Goal: Task Accomplishment & Management: Manage account settings

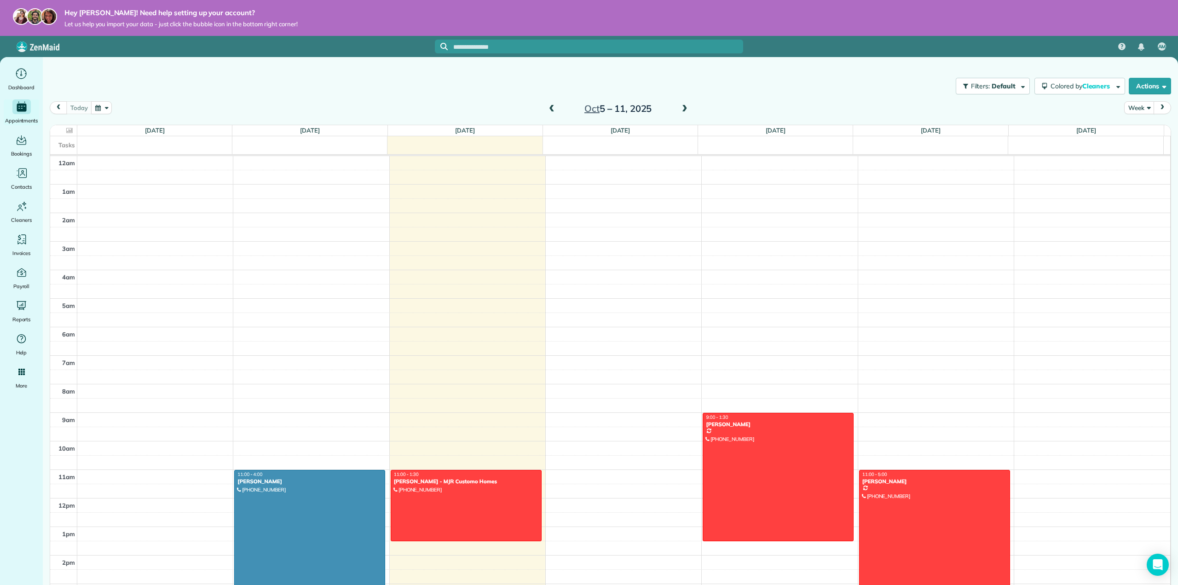
scroll to position [200, 0]
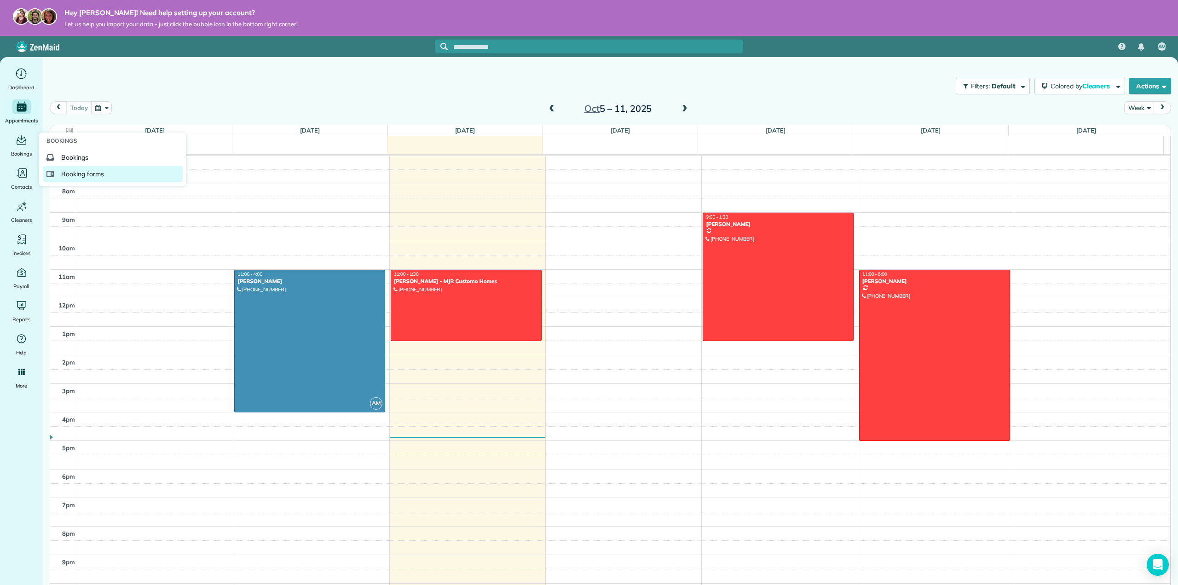
click at [67, 167] on link "Booking forms" at bounding box center [113, 174] width 140 height 17
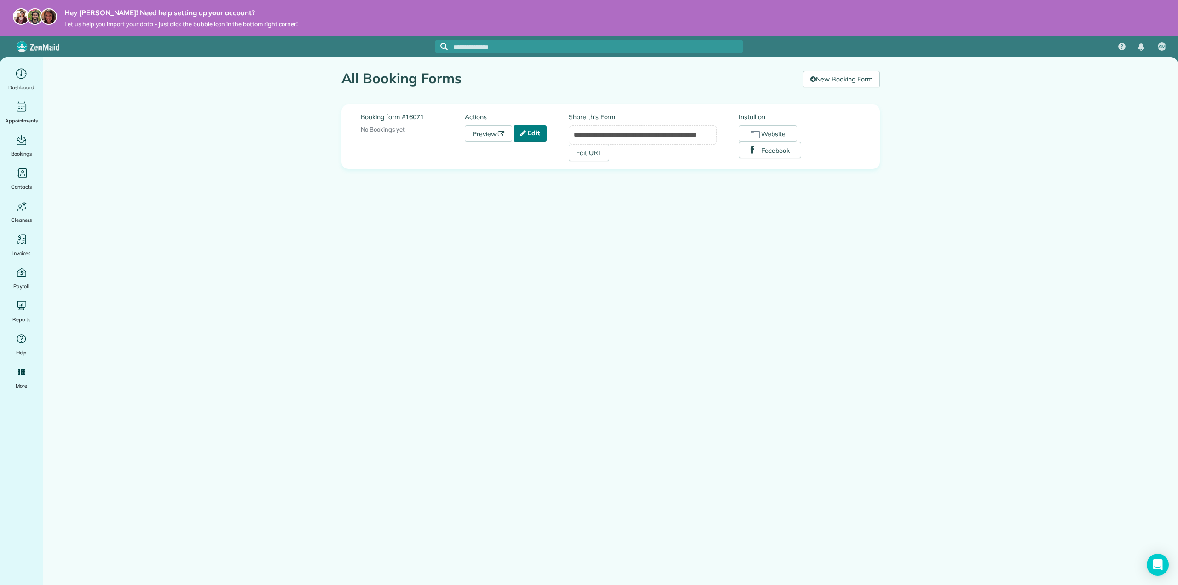
click at [531, 132] on link "Edit" at bounding box center [529, 133] width 33 height 17
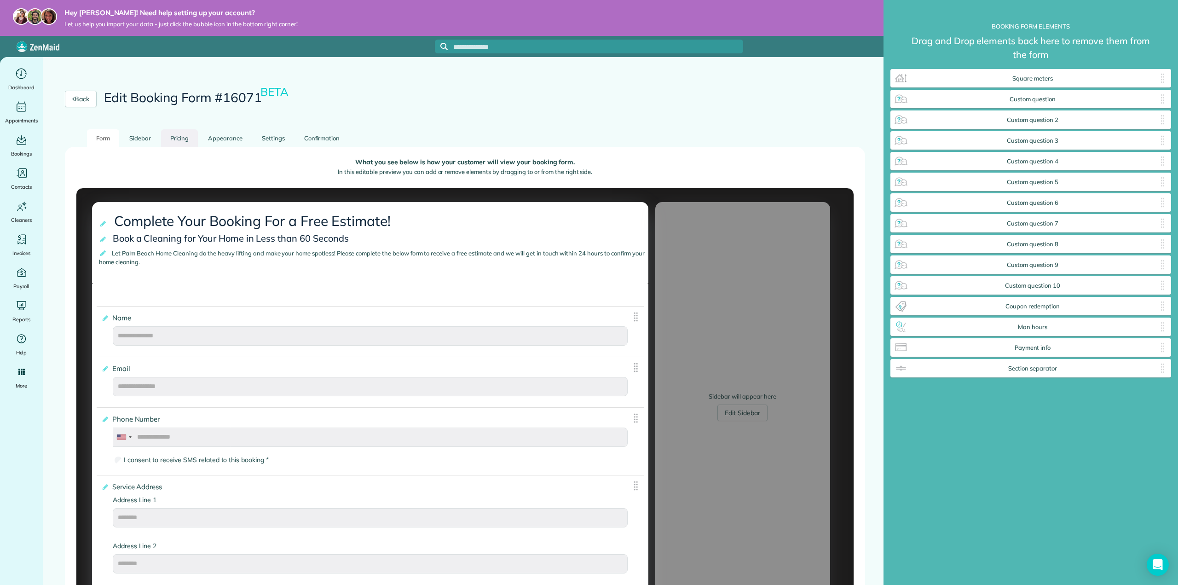
click at [172, 137] on link "Pricing" at bounding box center [179, 138] width 37 height 18
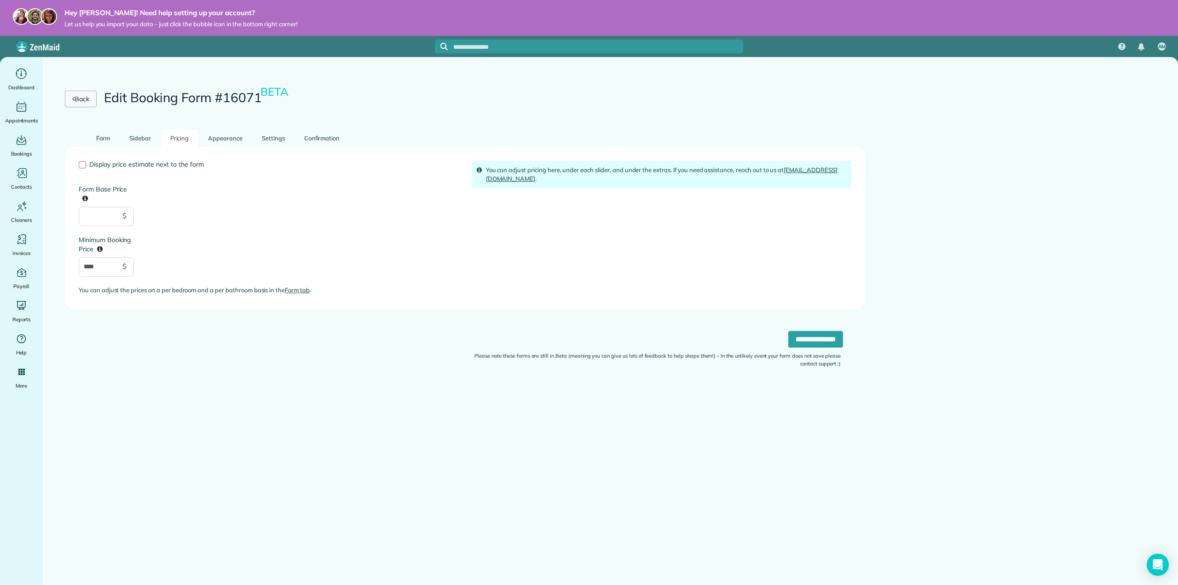
click at [81, 100] on link "Back" at bounding box center [81, 99] width 32 height 17
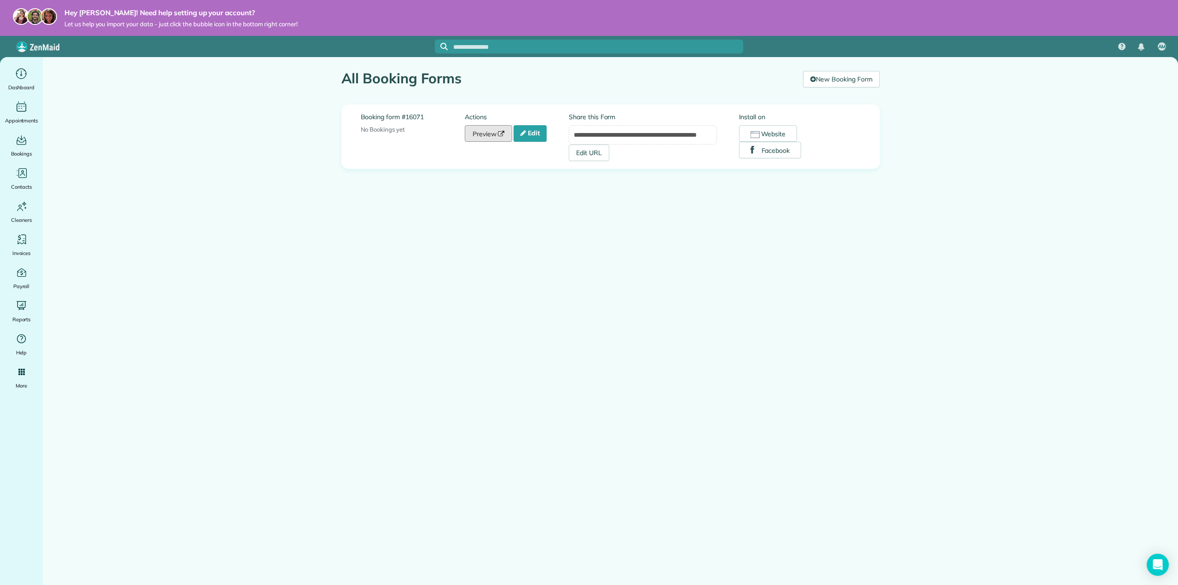
click at [472, 135] on link "Preview" at bounding box center [489, 133] width 48 height 17
drag, startPoint x: 24, startPoint y: 171, endPoint x: 31, endPoint y: 170, distance: 7.5
click at [24, 171] on icon "Main" at bounding box center [22, 171] width 3 height 3
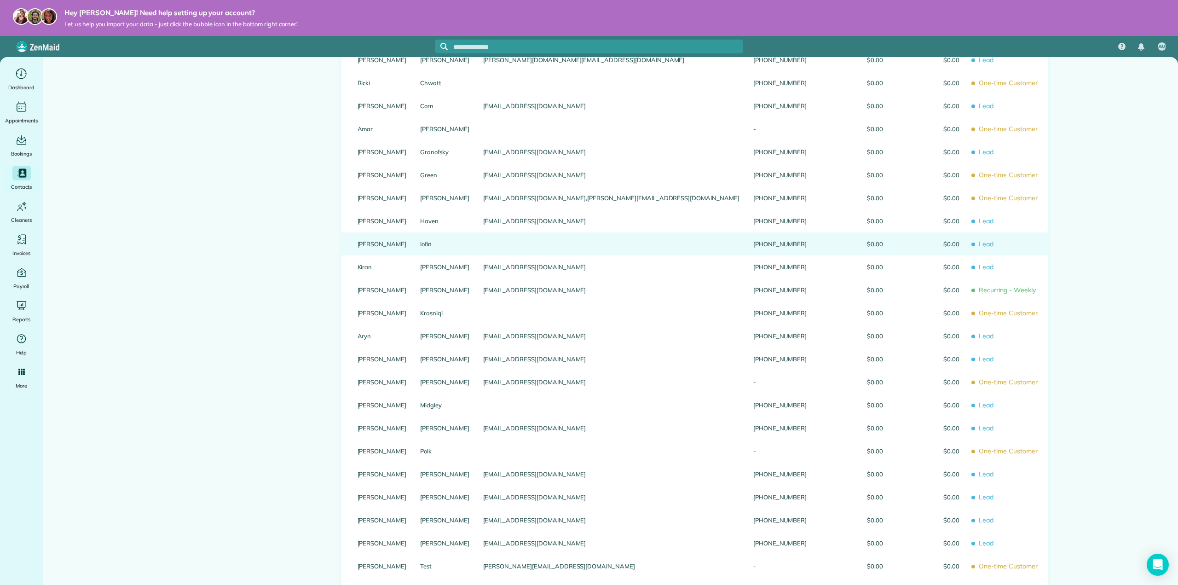
scroll to position [276, 0]
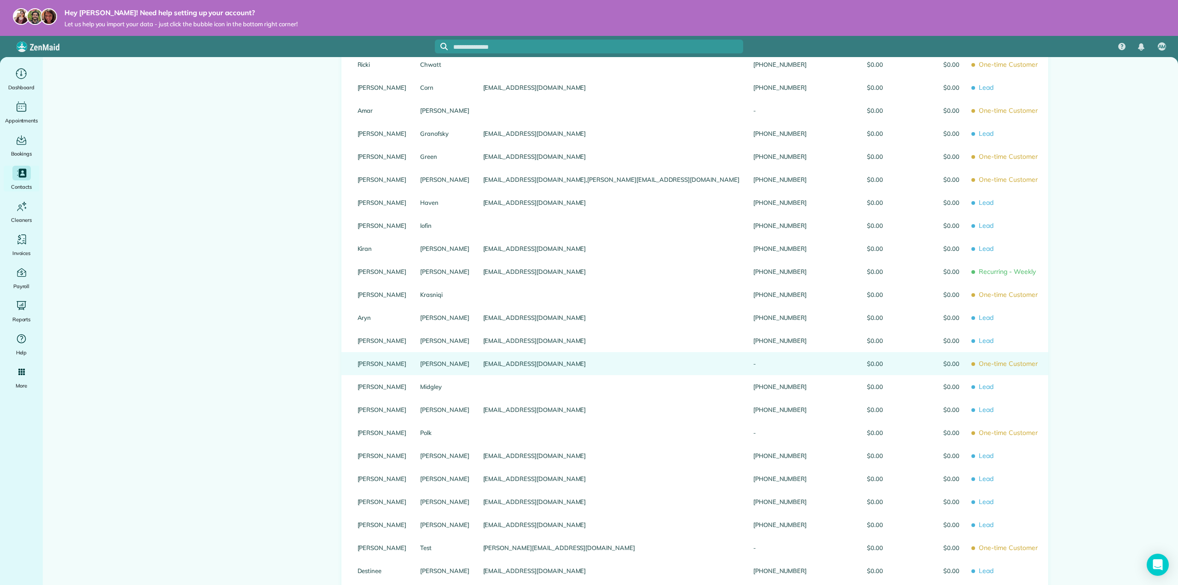
click at [363, 365] on div "[PERSON_NAME]" at bounding box center [382, 363] width 63 height 23
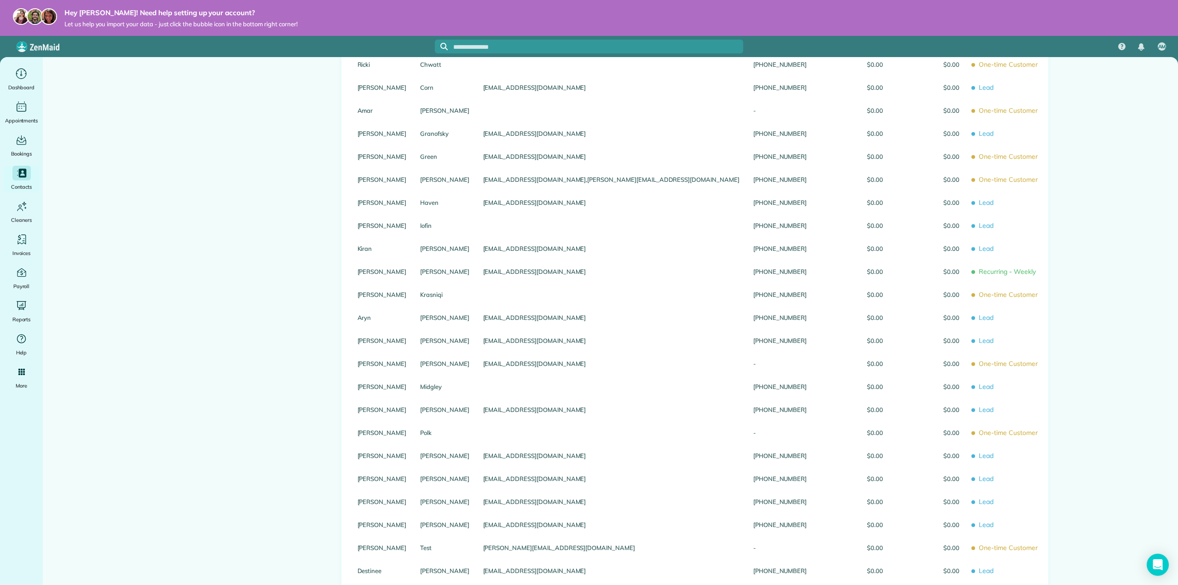
scroll to position [0, 0]
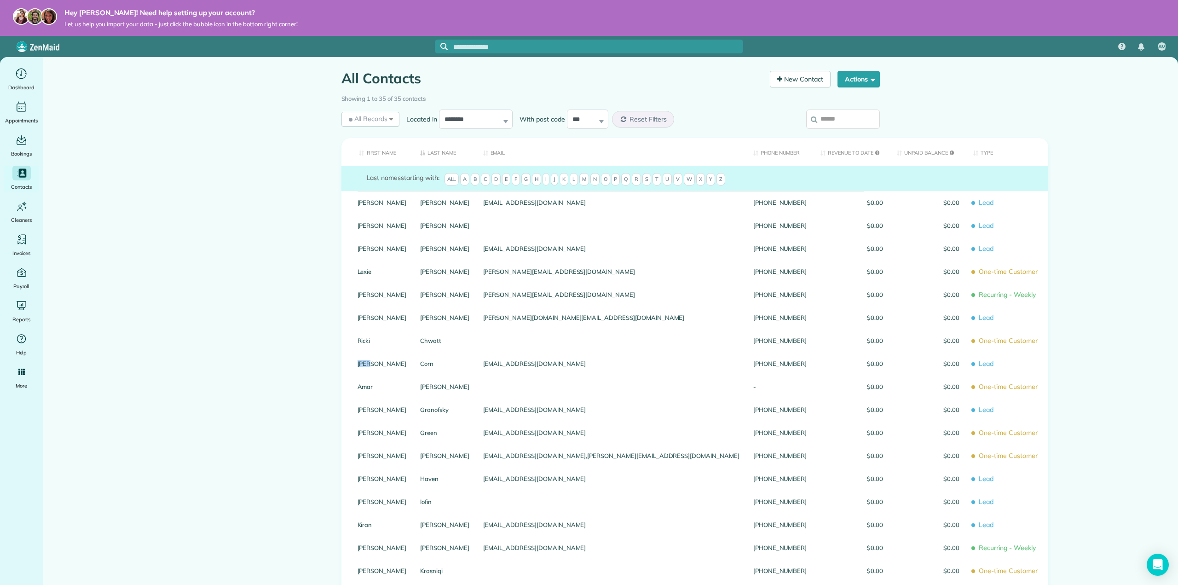
click at [363, 365] on div "Fran" at bounding box center [382, 363] width 63 height 23
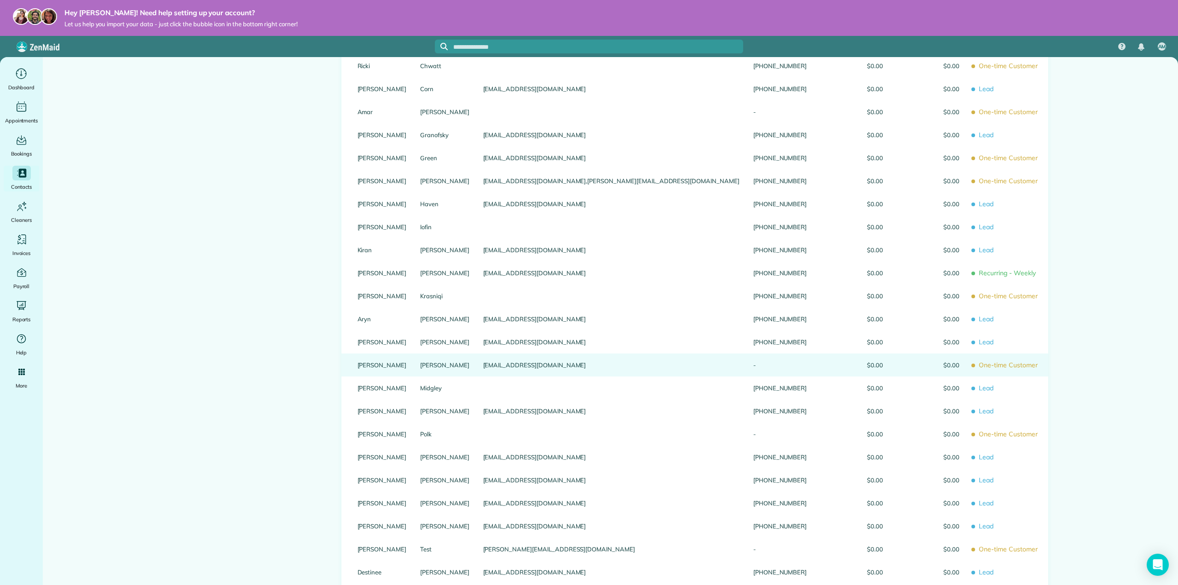
scroll to position [276, 0]
click at [374, 367] on link "Matthew" at bounding box center [381, 363] width 49 height 6
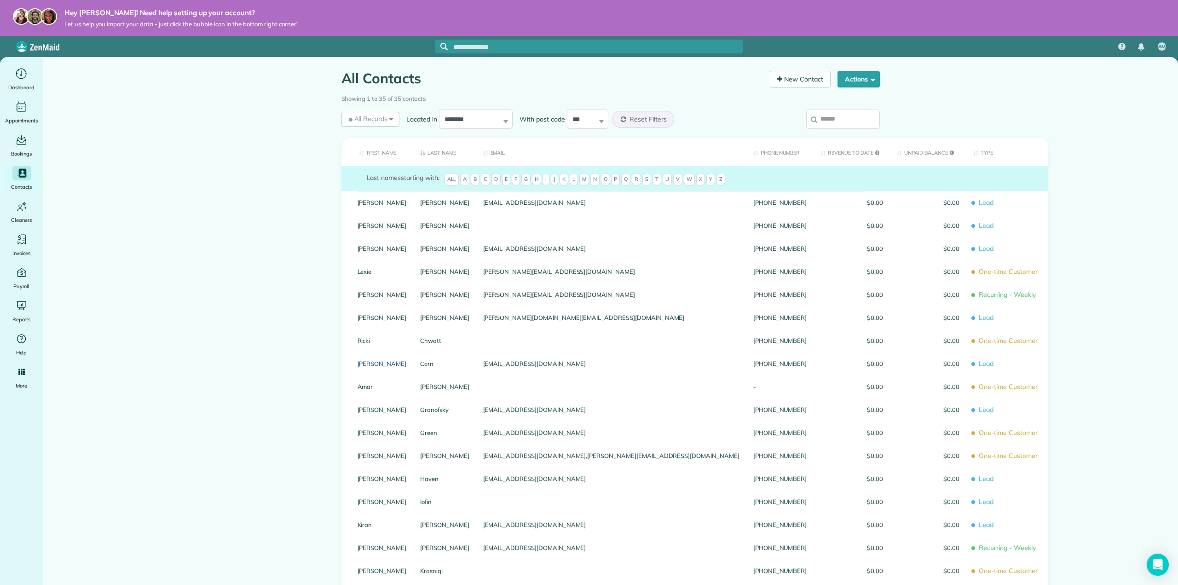
click at [374, 367] on link "Fran" at bounding box center [381, 363] width 49 height 6
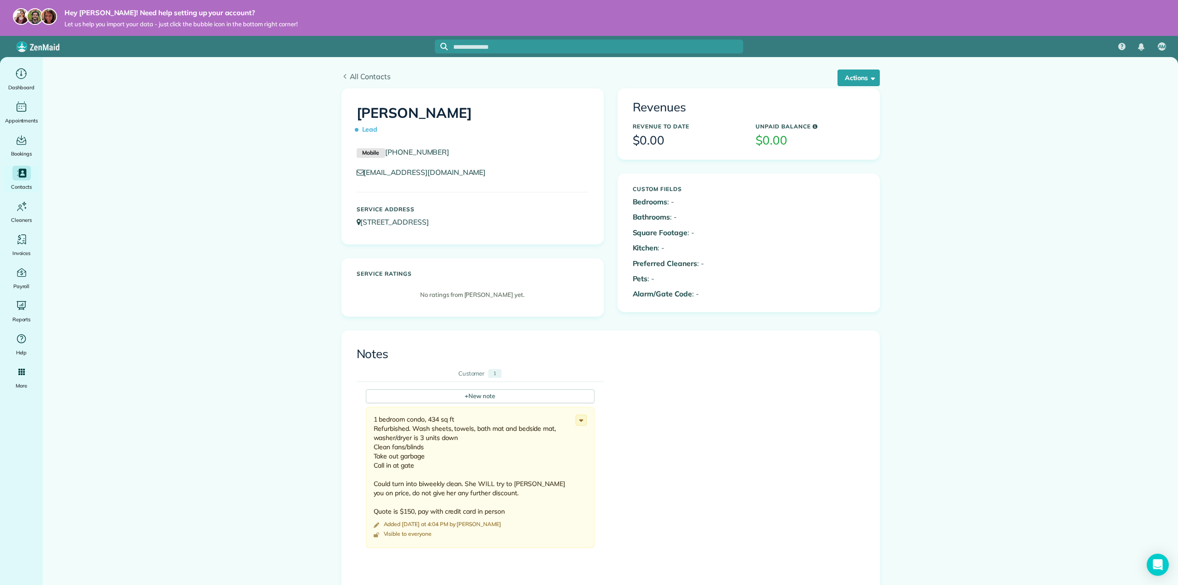
click at [353, 75] on span "All Contacts" at bounding box center [615, 76] width 530 height 11
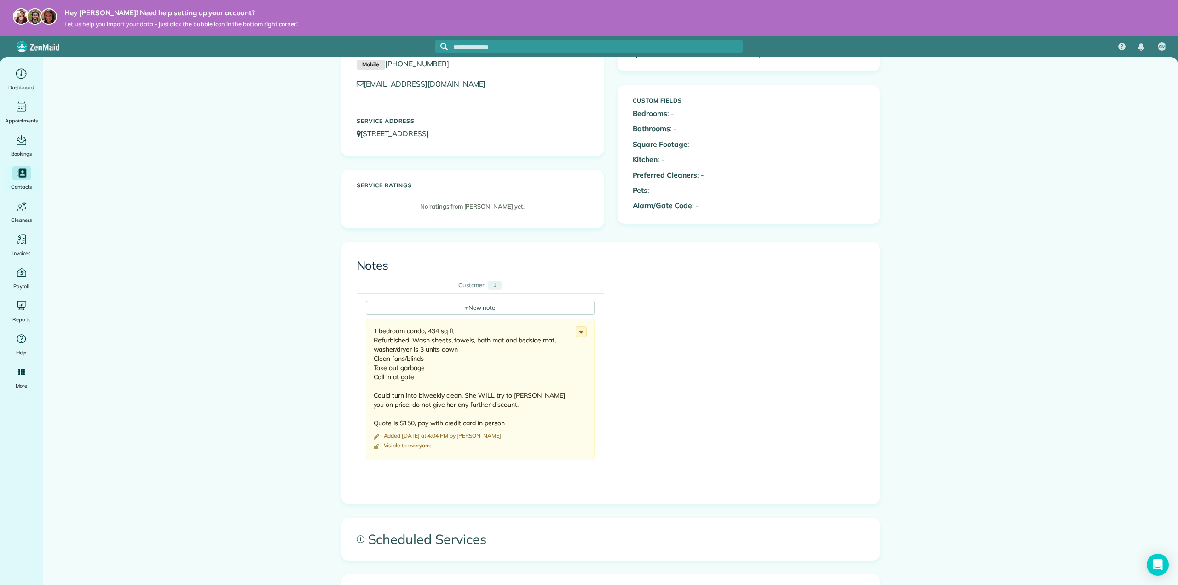
scroll to position [138, 0]
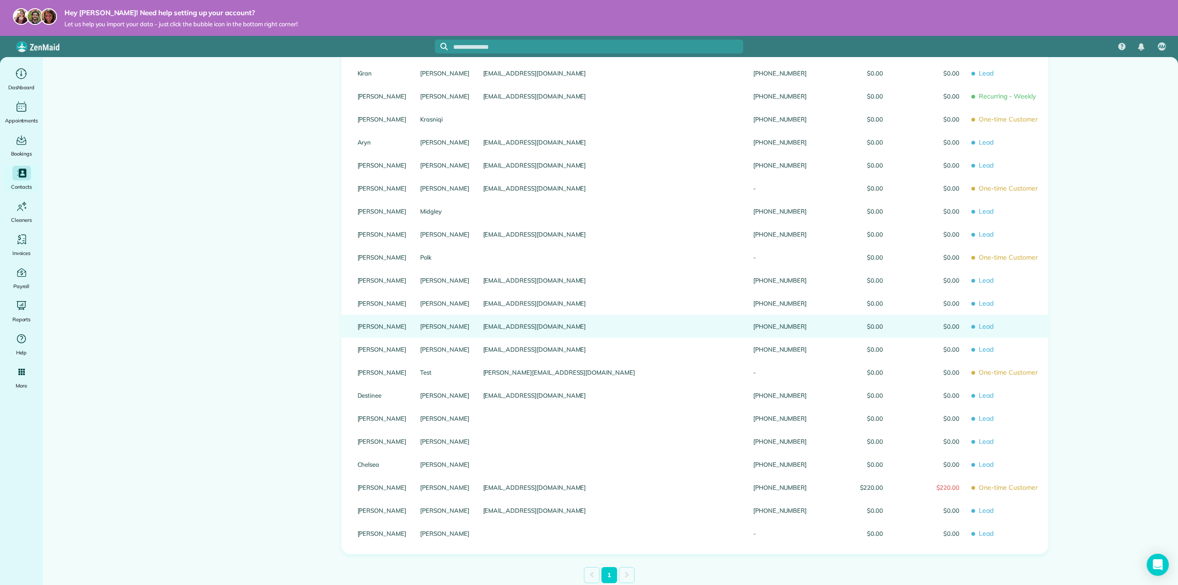
scroll to position [458, 0]
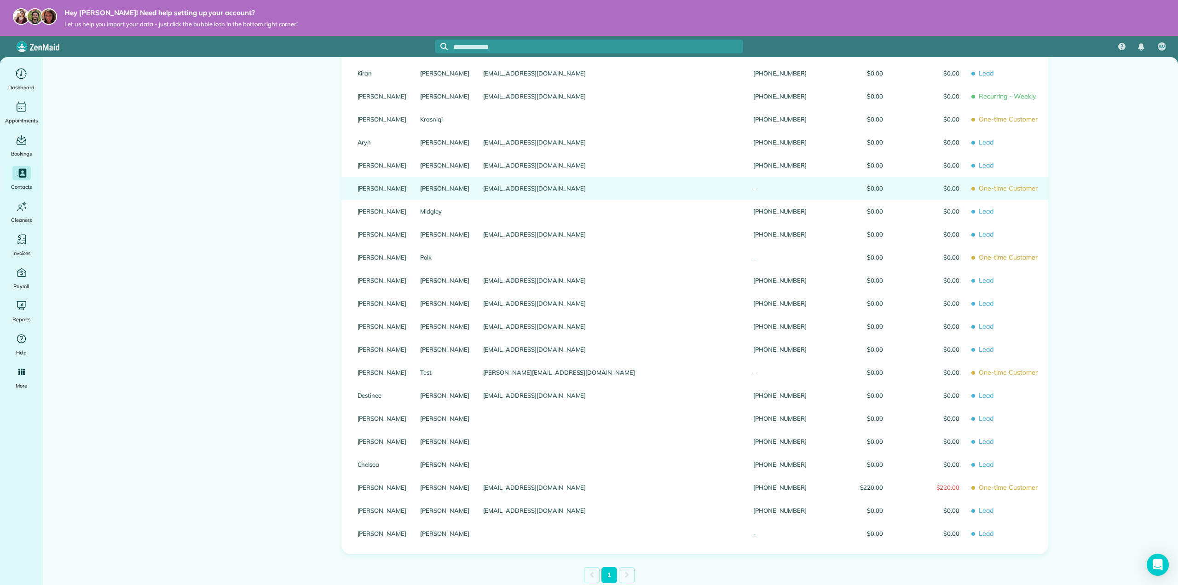
click at [366, 185] on link "Matthew" at bounding box center [381, 188] width 49 height 6
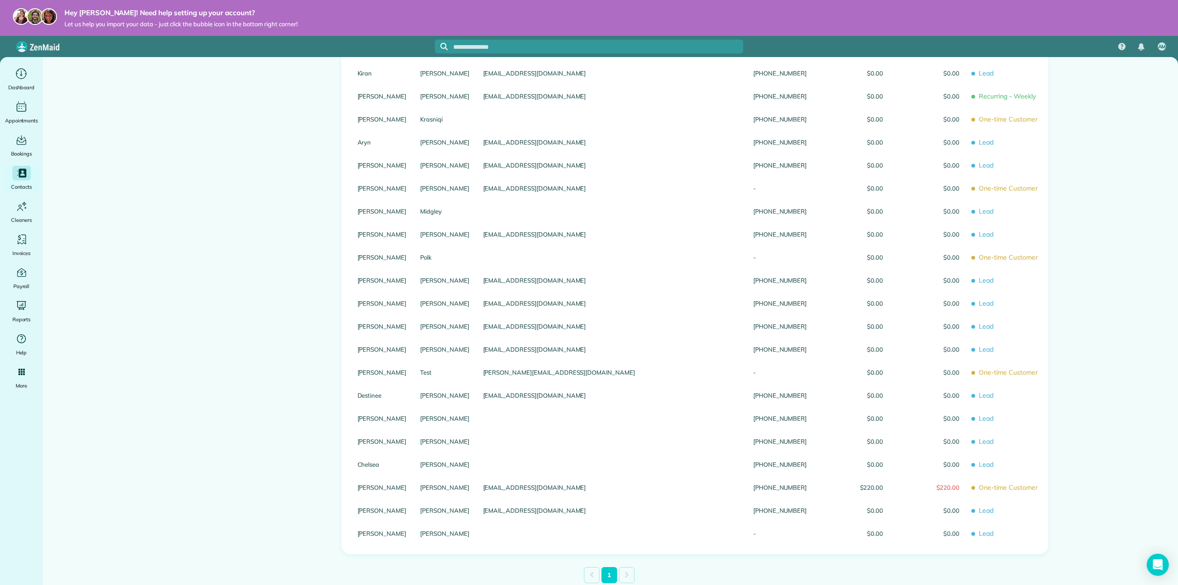
scroll to position [21, 0]
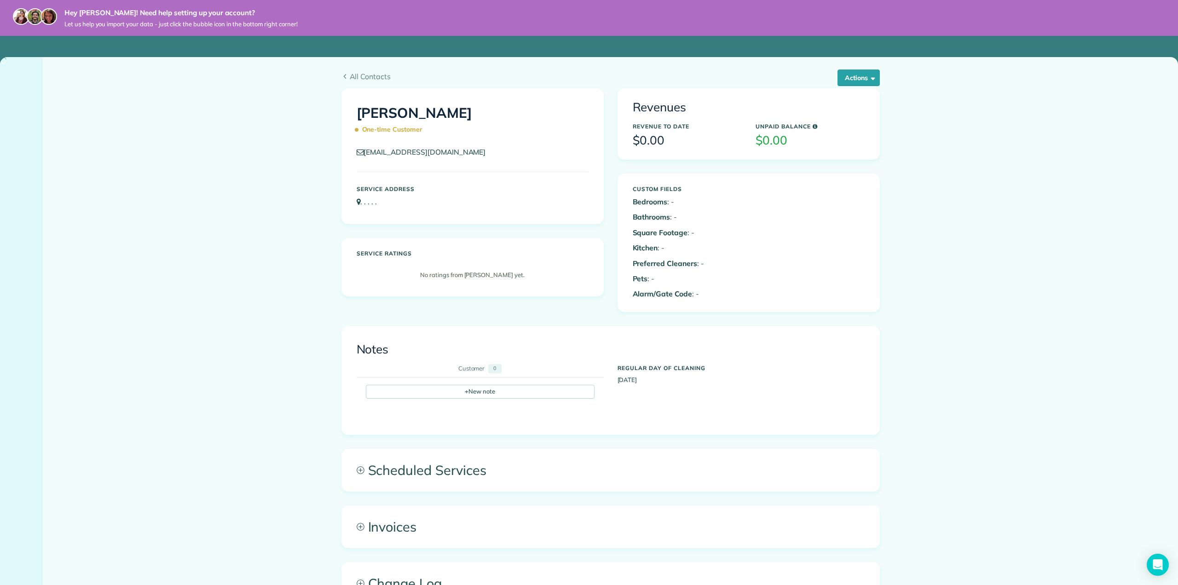
click at [868, 75] on span "button" at bounding box center [871, 77] width 7 height 7
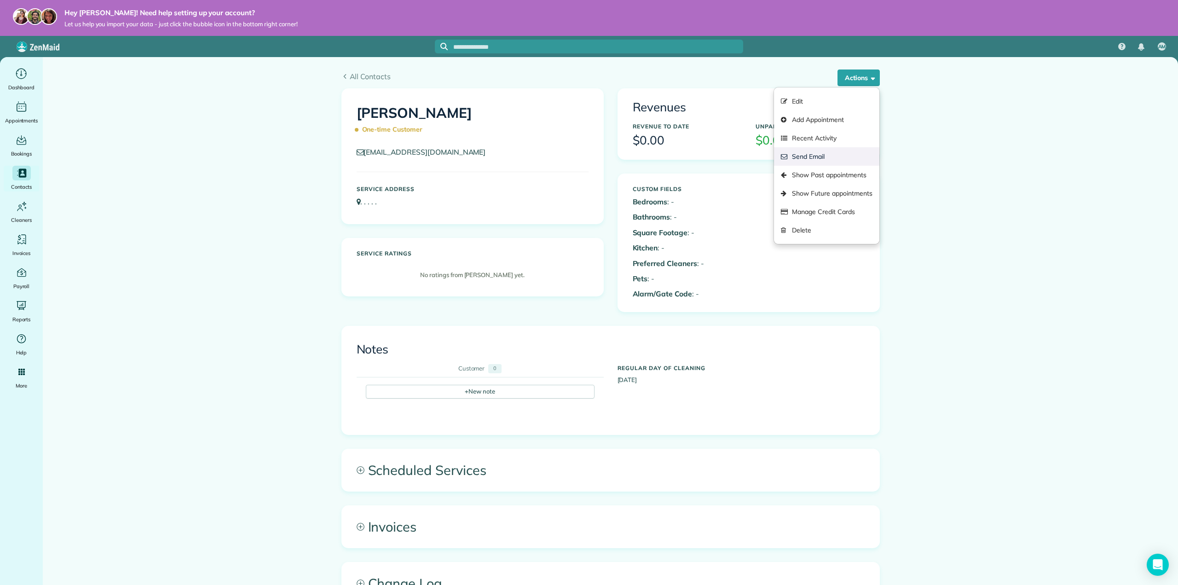
click at [819, 157] on link "Send Email" at bounding box center [826, 156] width 105 height 18
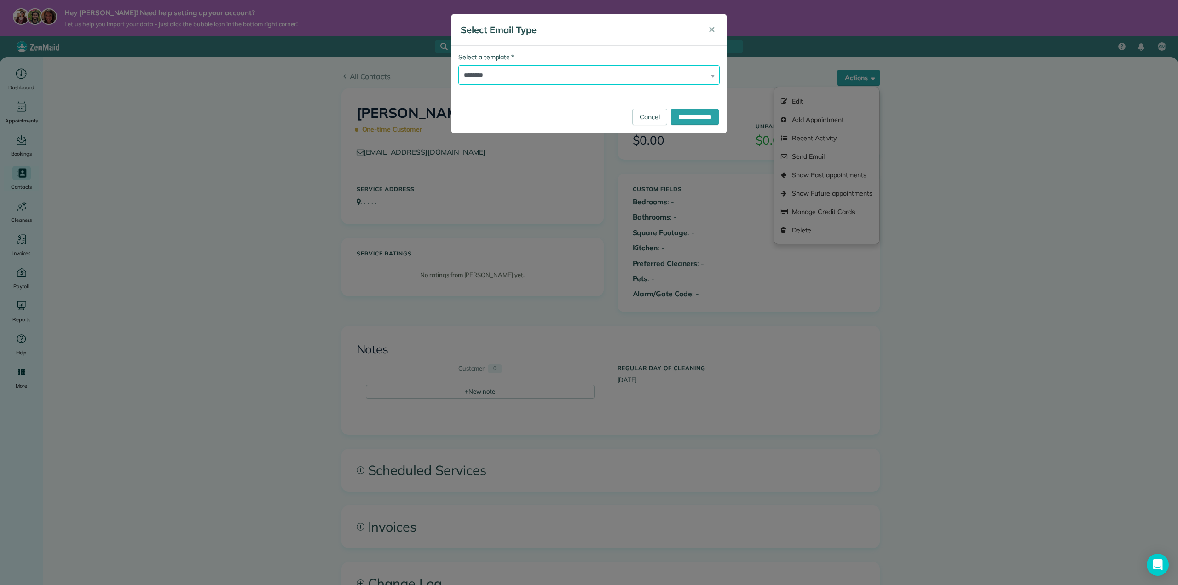
click at [578, 67] on select "**********" at bounding box center [588, 74] width 261 height 19
select select "*******"
click at [458, 65] on select "**********" at bounding box center [588, 74] width 261 height 19
click at [695, 120] on input "**********" at bounding box center [695, 117] width 48 height 17
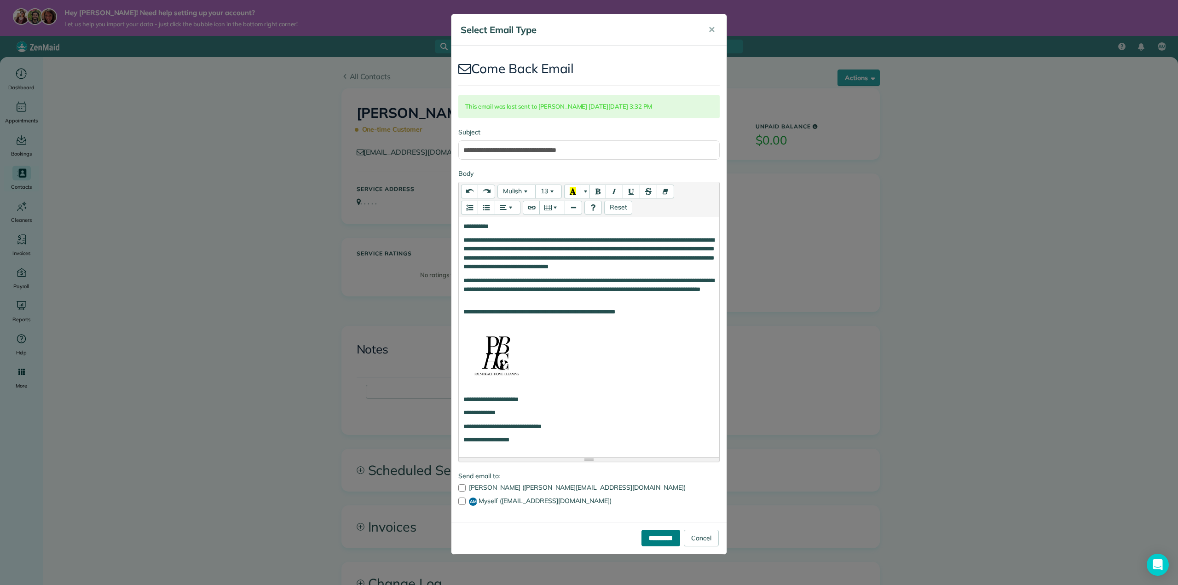
click at [656, 540] on input "**********" at bounding box center [660, 538] width 39 height 17
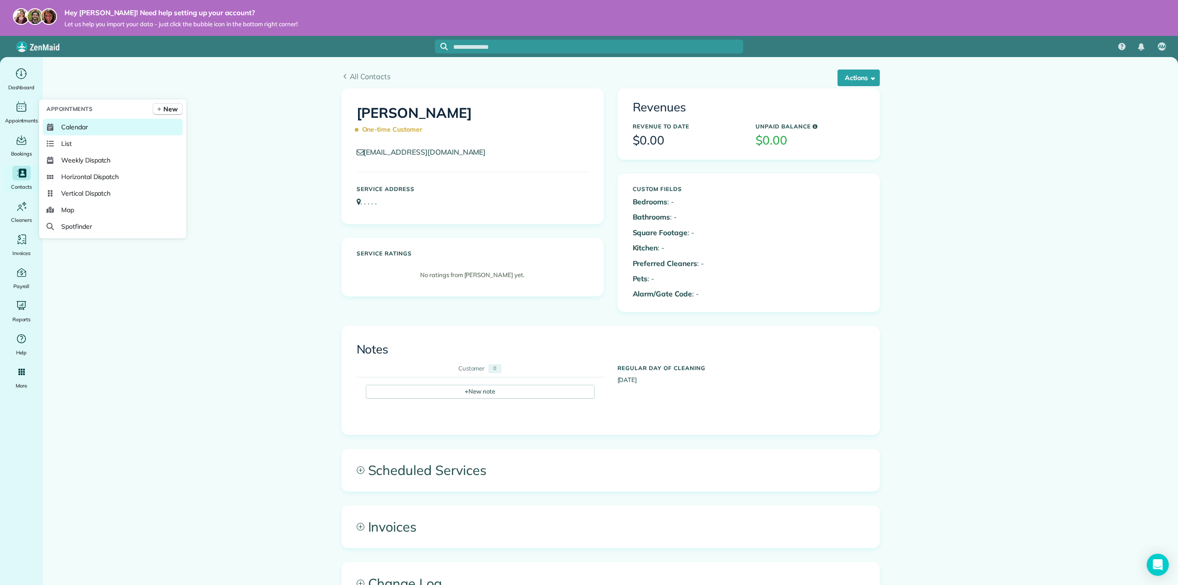
click at [86, 124] on span "Calendar" at bounding box center [74, 126] width 27 height 9
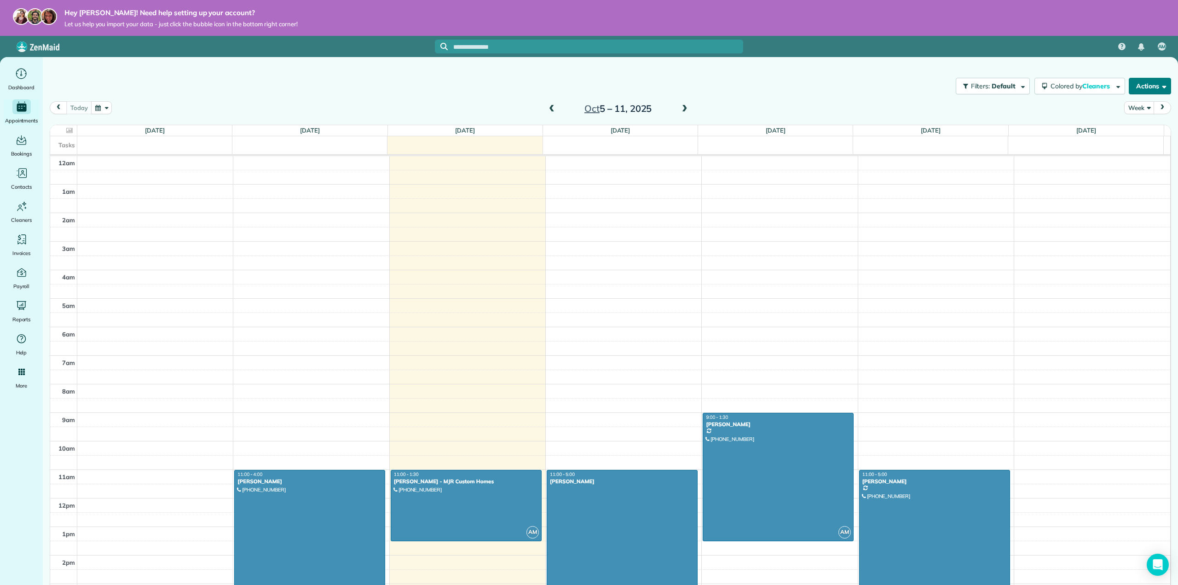
scroll to position [200, 0]
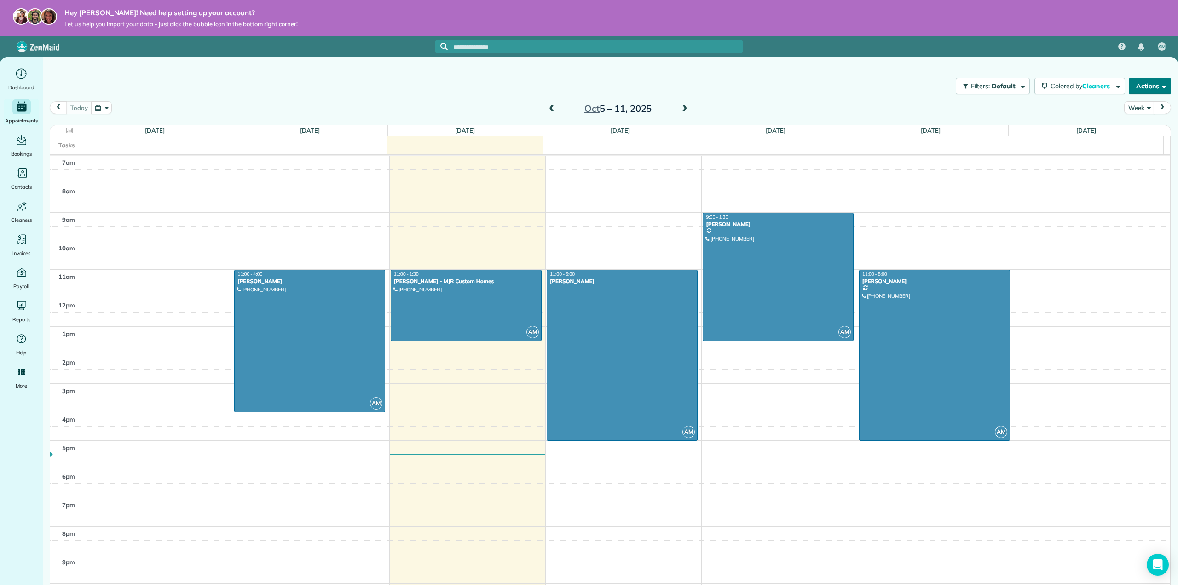
click at [1140, 80] on button "Actions" at bounding box center [1149, 86] width 42 height 17
click at [1129, 201] on link "[DATE] Emails/Texts" at bounding box center [1129, 201] width 82 height 18
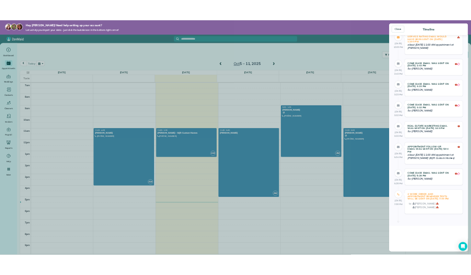
scroll to position [46, 0]
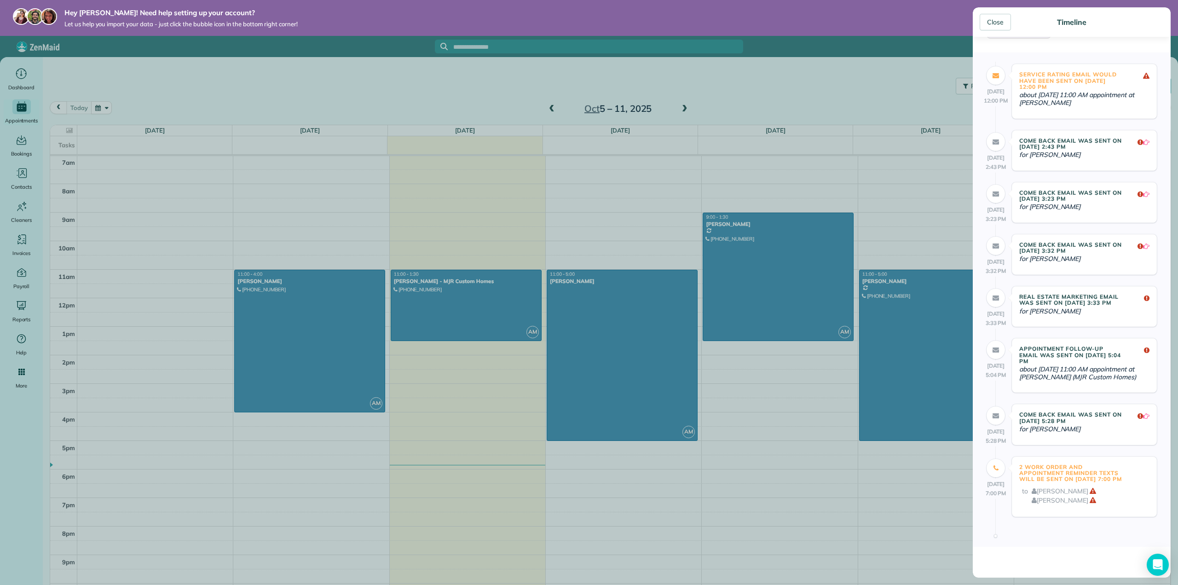
click at [1145, 373] on div "Appointment Follow-Up Email was sent on [DATE] 5:04 PM about [DATE] 11:00 AM ap…" at bounding box center [1084, 365] width 145 height 54
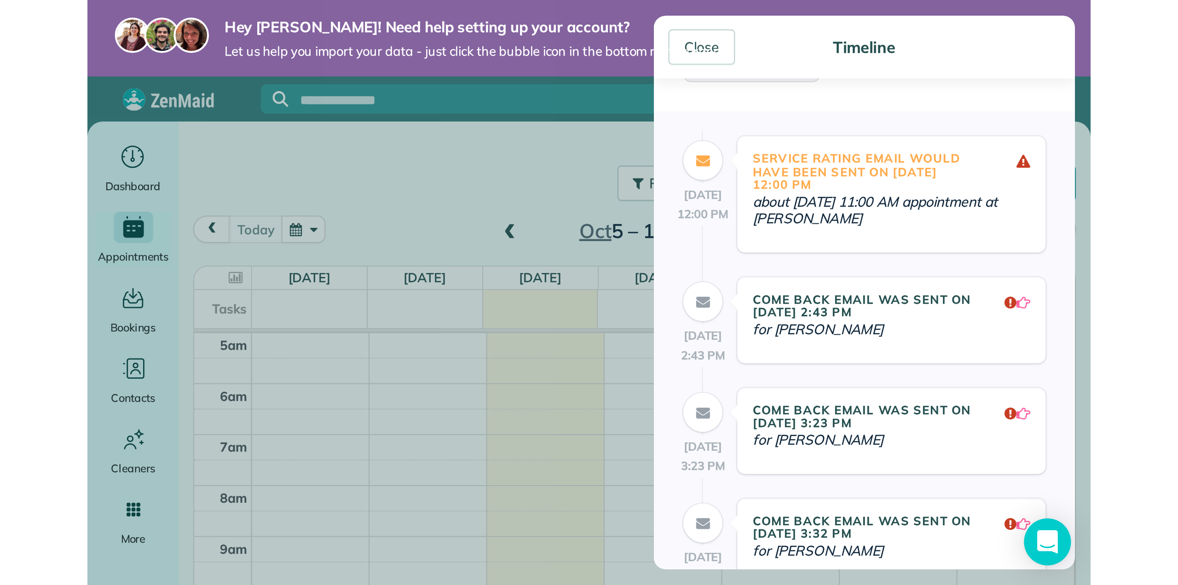
scroll to position [119, 0]
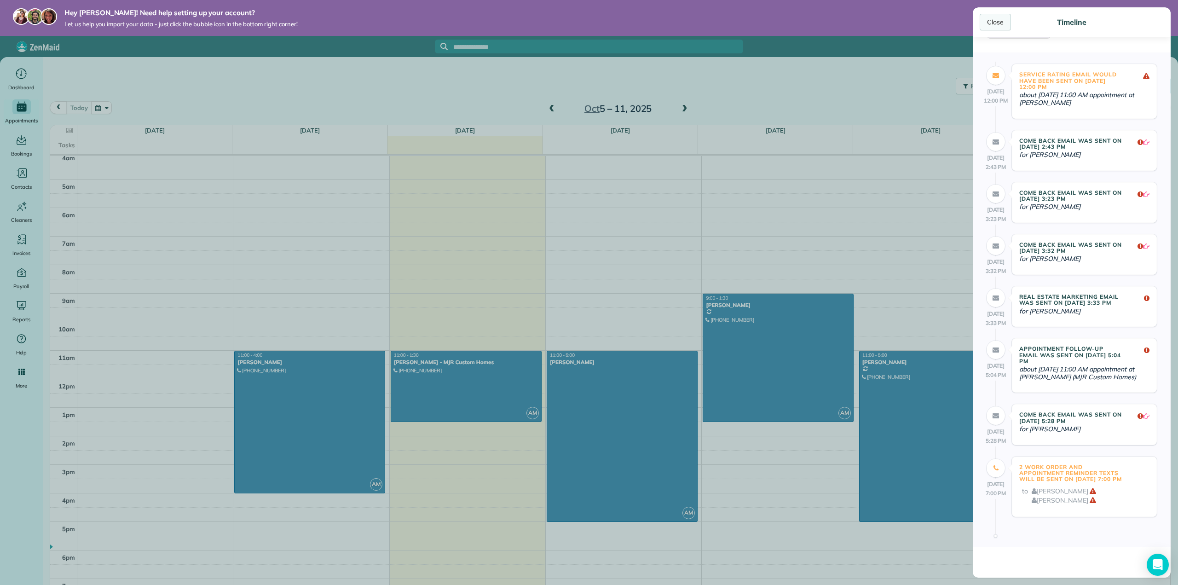
click at [1005, 19] on div "Close" at bounding box center [994, 22] width 31 height 17
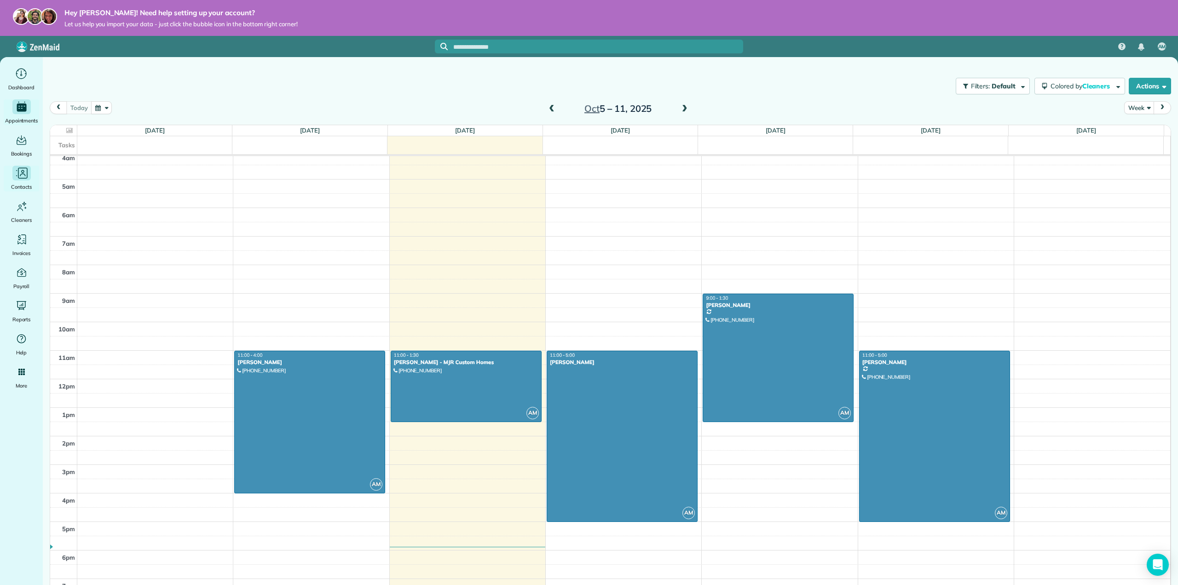
click at [15, 181] on div "Contacts" at bounding box center [21, 179] width 37 height 26
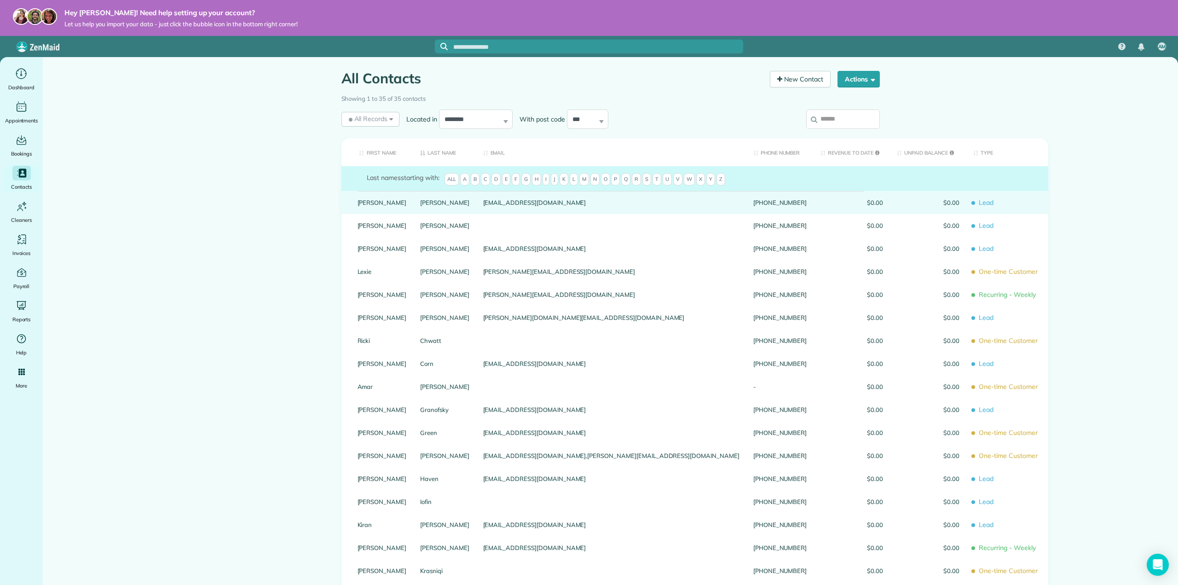
scroll to position [46, 0]
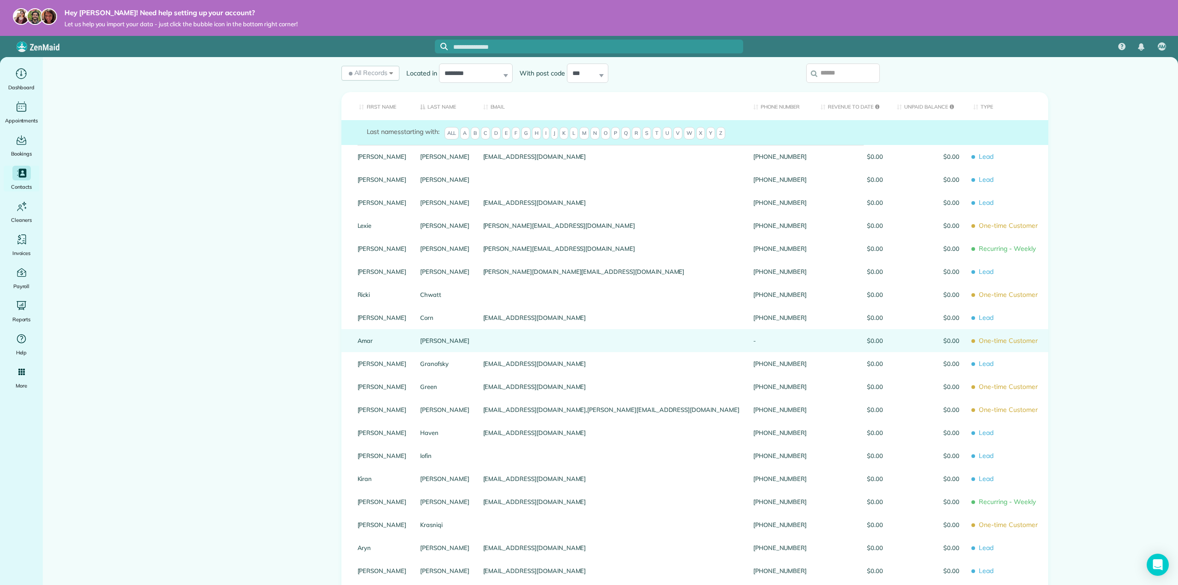
click at [395, 344] on link "Amar" at bounding box center [381, 340] width 49 height 6
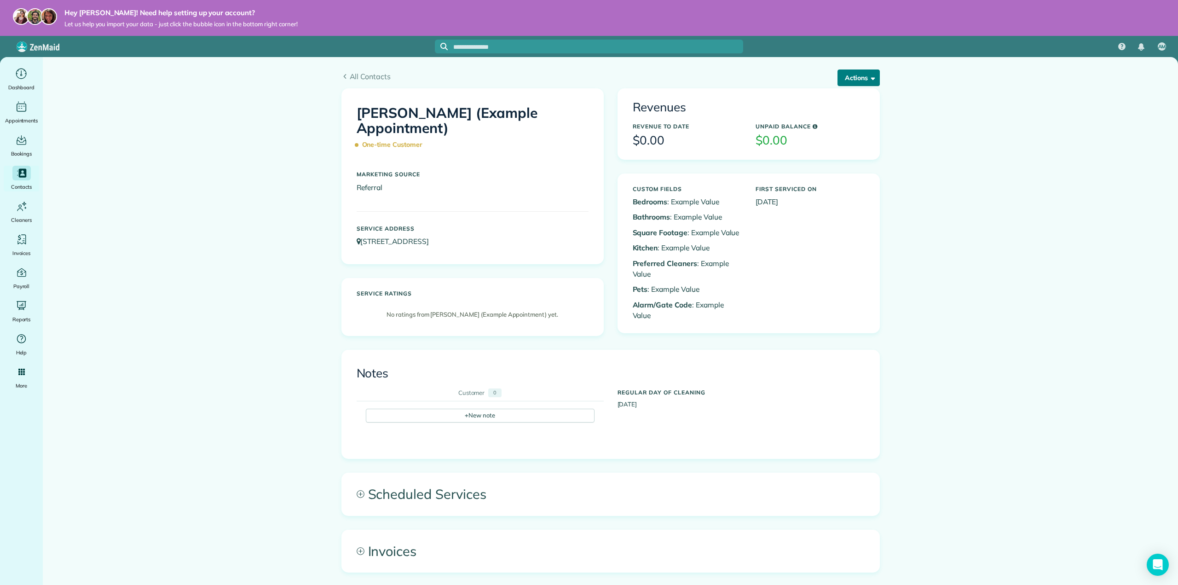
click at [862, 79] on button "Actions" at bounding box center [858, 77] width 42 height 17
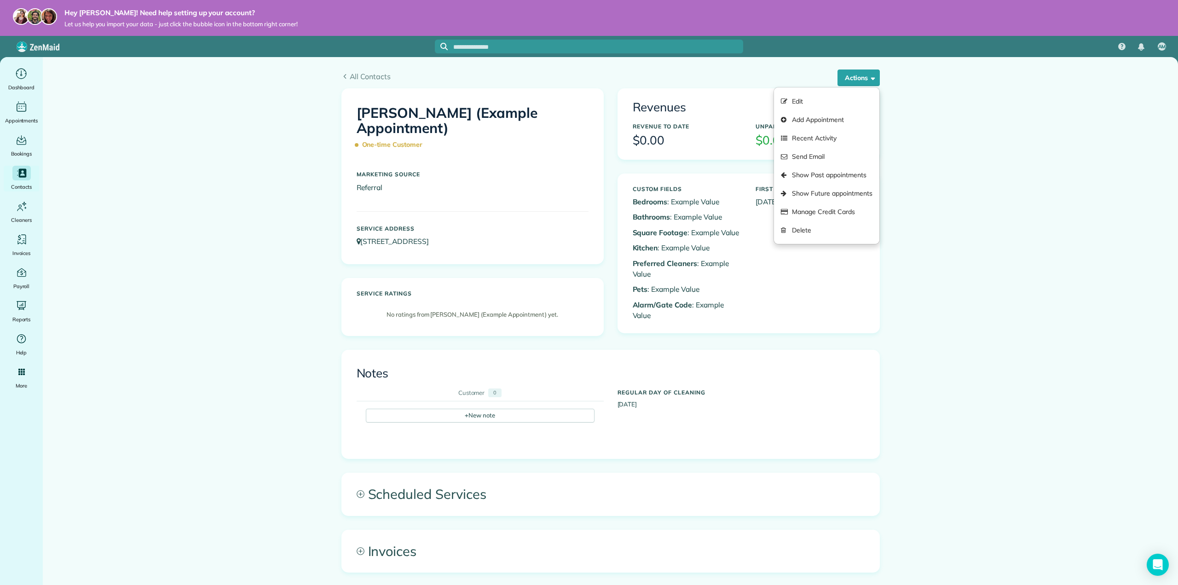
drag, startPoint x: 800, startPoint y: 229, endPoint x: 630, endPoint y: 63, distance: 237.5
click at [800, 229] on link "Delete" at bounding box center [826, 230] width 105 height 18
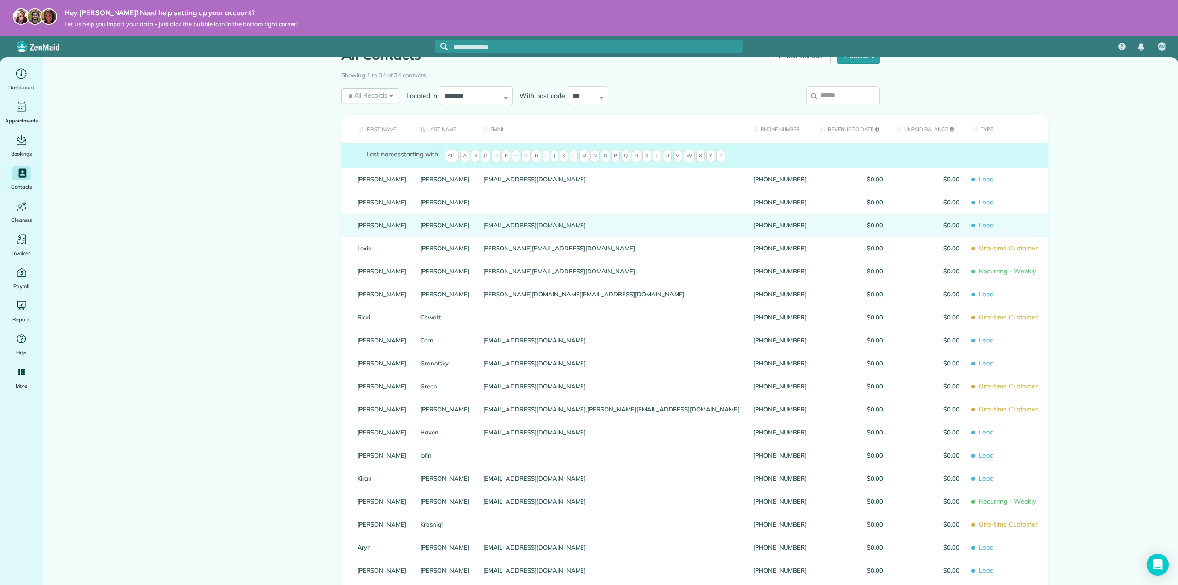
scroll to position [46, 0]
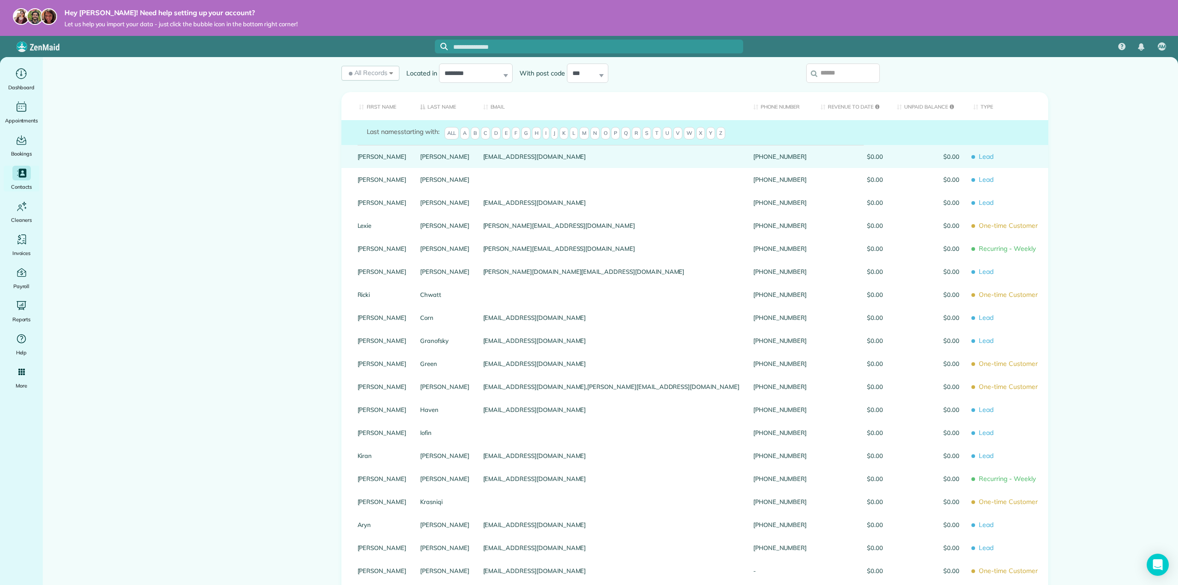
click at [435, 160] on link "[PERSON_NAME]" at bounding box center [444, 156] width 49 height 6
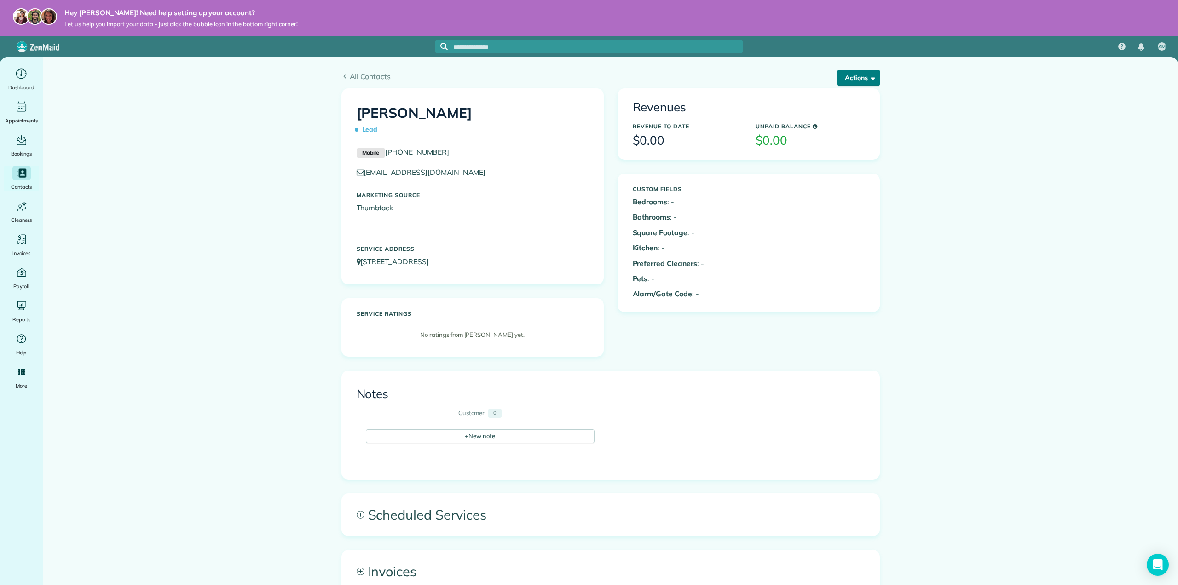
click at [857, 79] on button "Actions" at bounding box center [858, 77] width 42 height 17
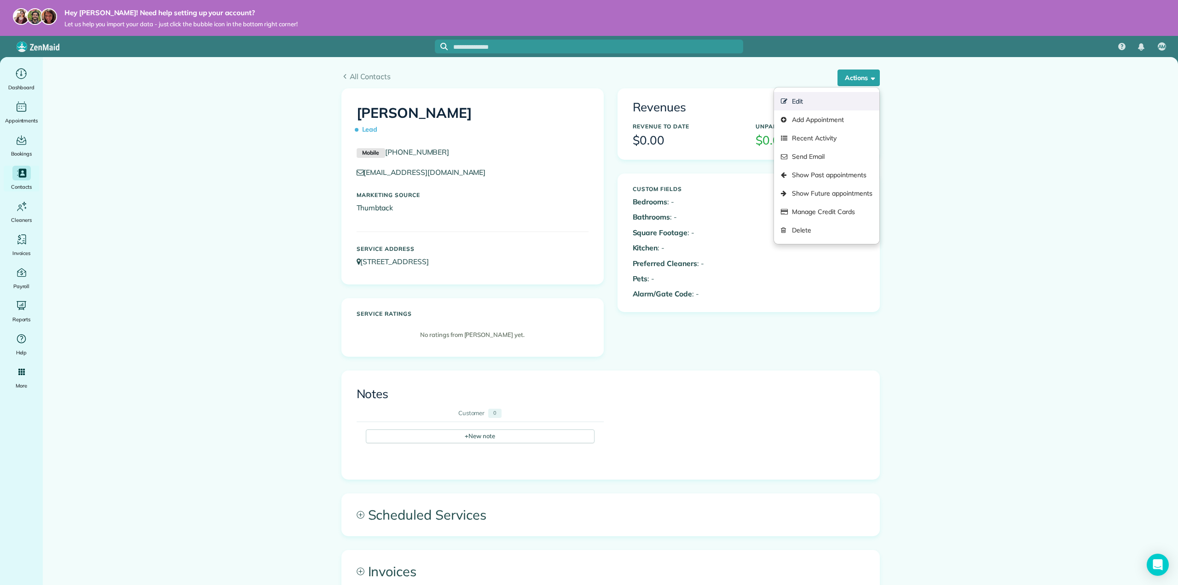
click at [822, 108] on link "Edit" at bounding box center [826, 101] width 105 height 18
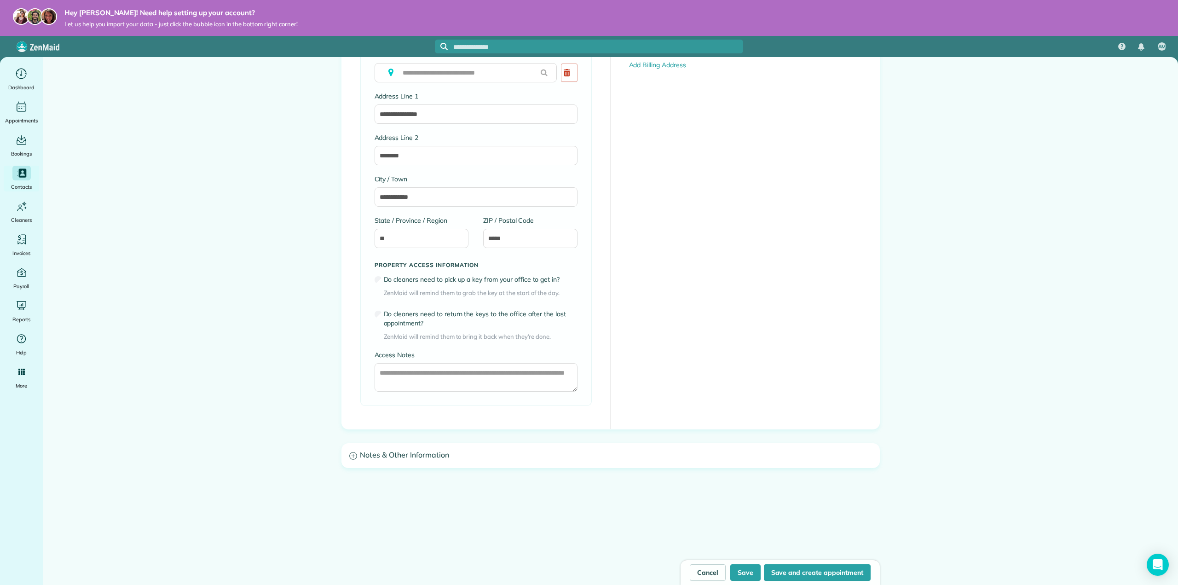
scroll to position [504, 0]
click at [357, 449] on h3 "Notes & Other Information" at bounding box center [610, 449] width 537 height 23
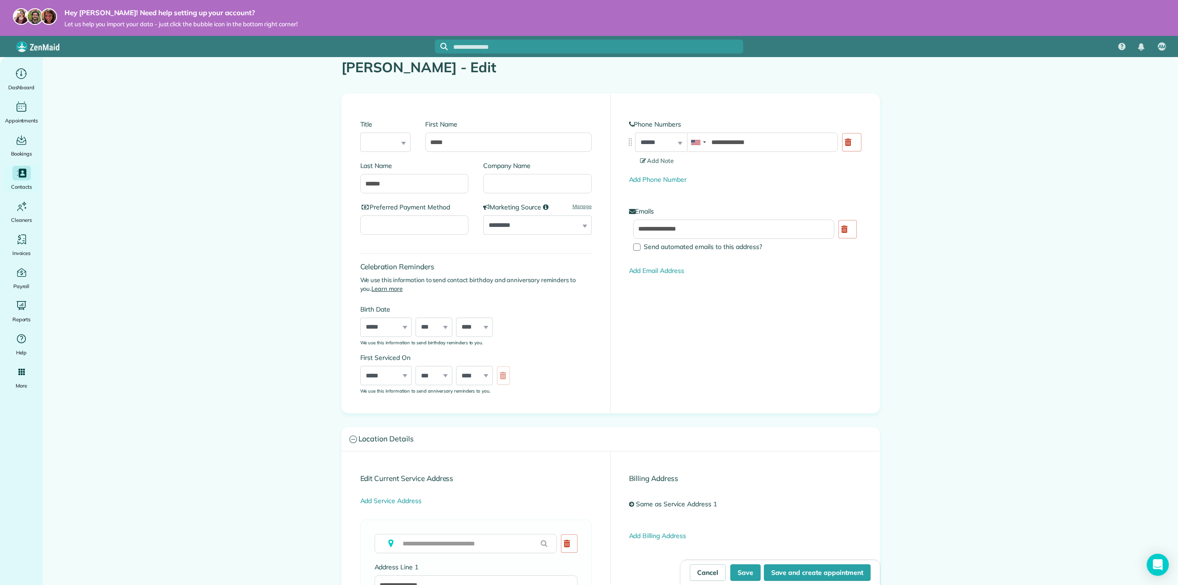
scroll to position [0, 0]
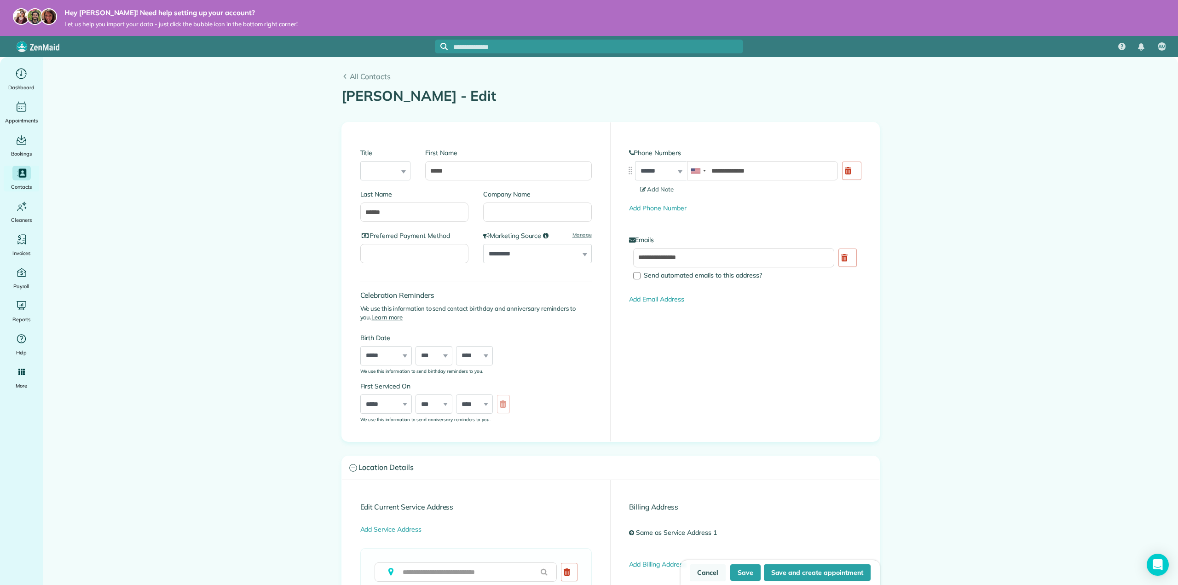
click at [702, 573] on link "Cancel" at bounding box center [708, 572] width 36 height 17
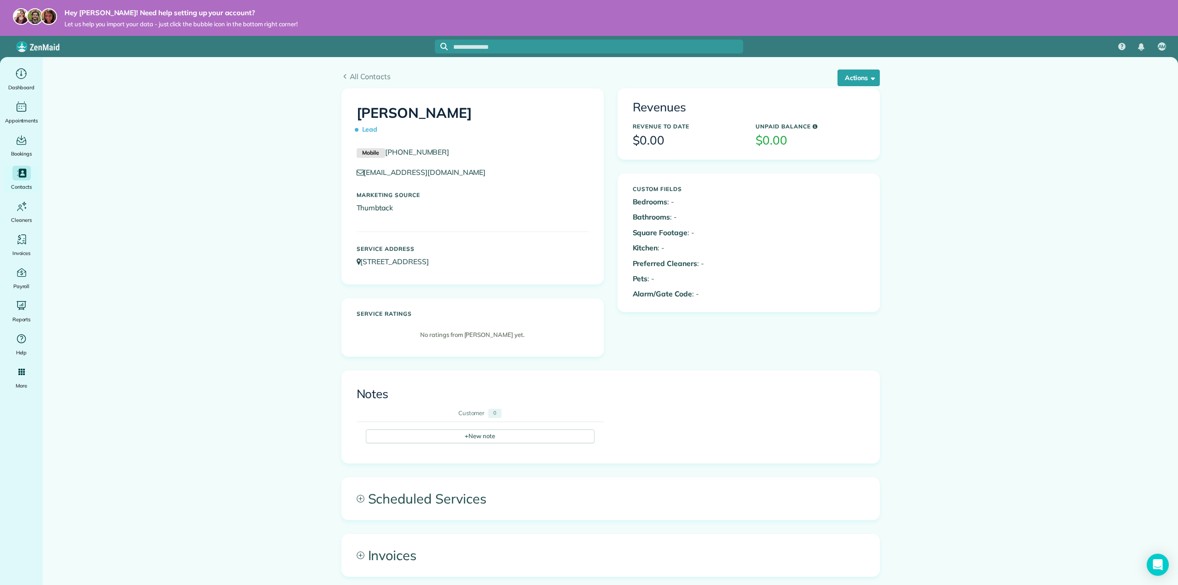
click at [361, 132] on span "Lead" at bounding box center [369, 129] width 25 height 16
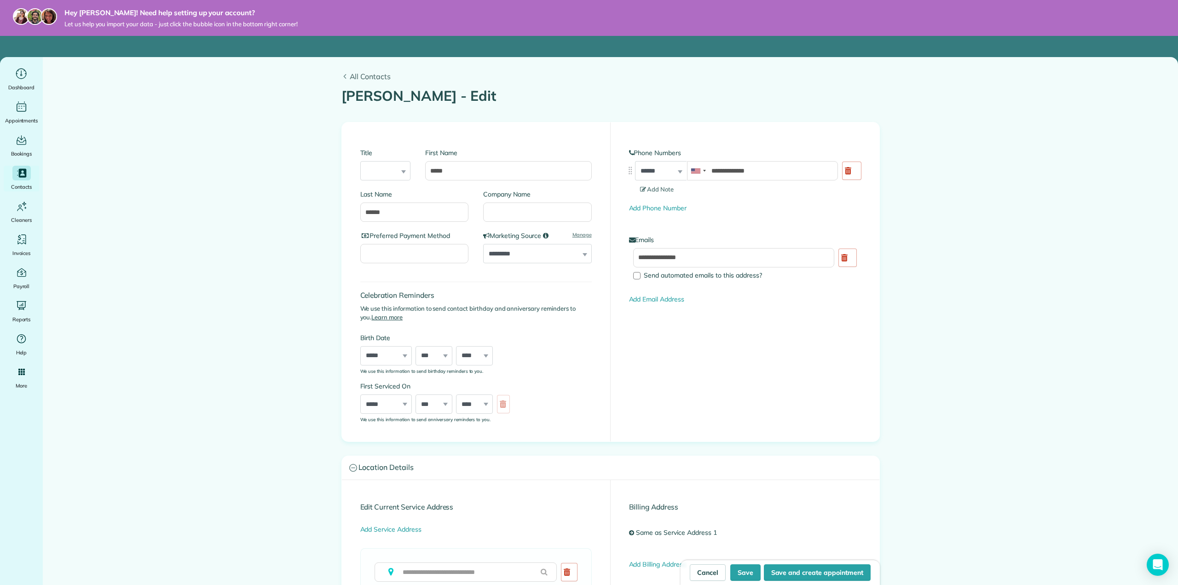
click at [374, 72] on span "All Contacts" at bounding box center [615, 76] width 530 height 11
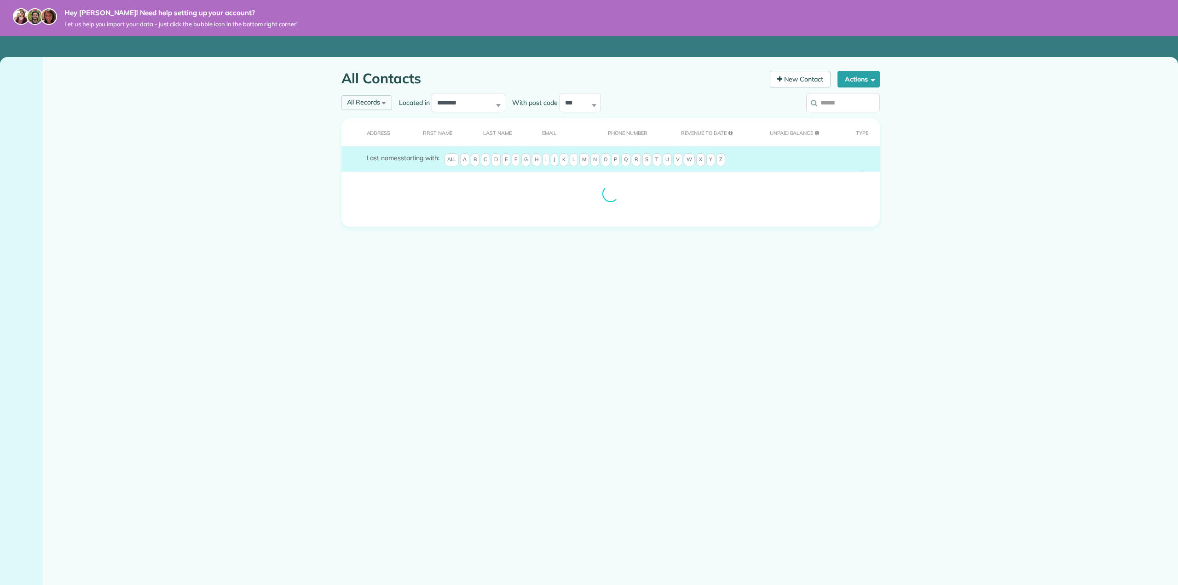
click at [372, 102] on span "All Records" at bounding box center [364, 102] width 34 height 8
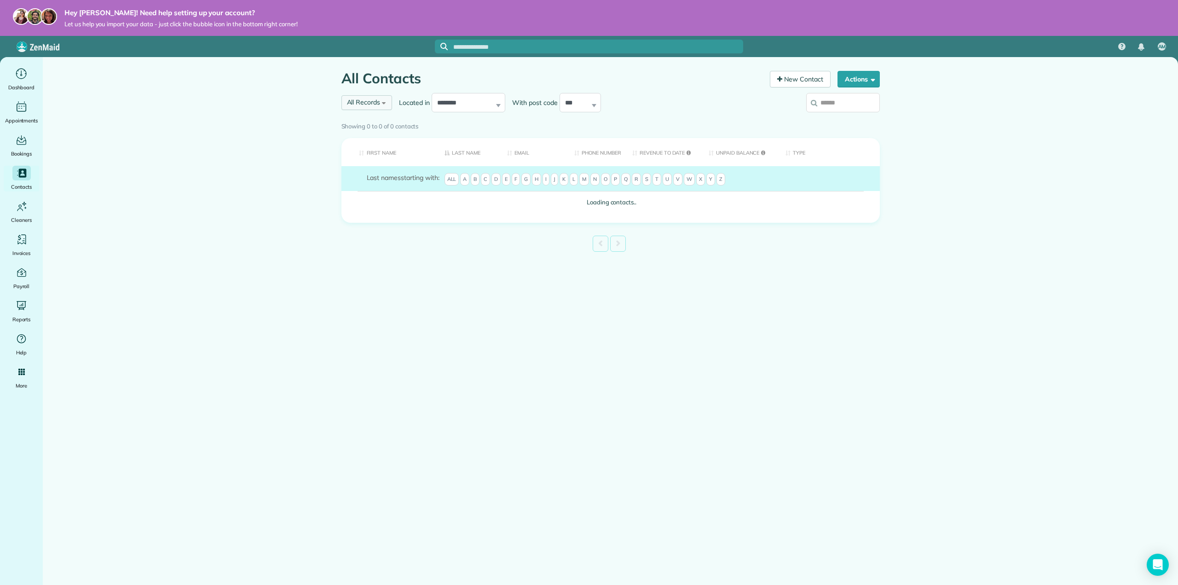
click at [379, 100] on span "All Records" at bounding box center [364, 102] width 34 height 8
